Goal: Find specific page/section: Find specific page/section

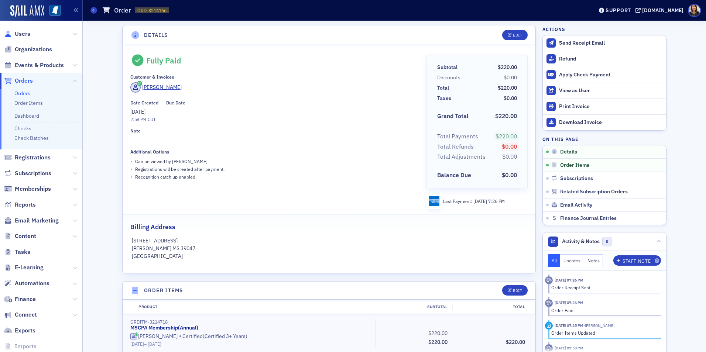
click at [13, 37] on link "Users" at bounding box center [17, 34] width 26 height 8
